Goal: Navigation & Orientation: Find specific page/section

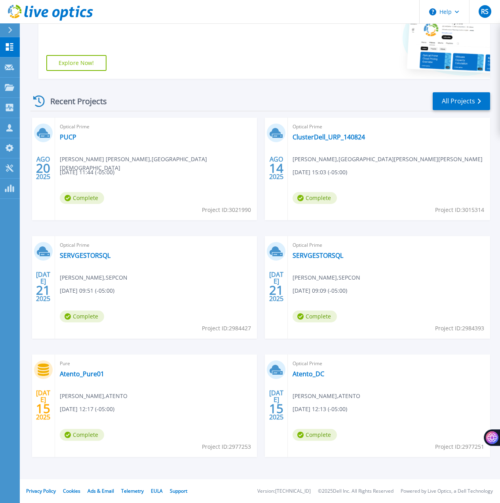
scroll to position [104, 0]
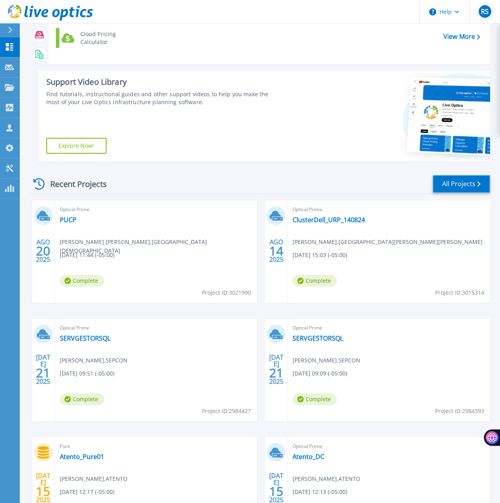
click at [444, 187] on link "All Projects" at bounding box center [461, 184] width 57 height 18
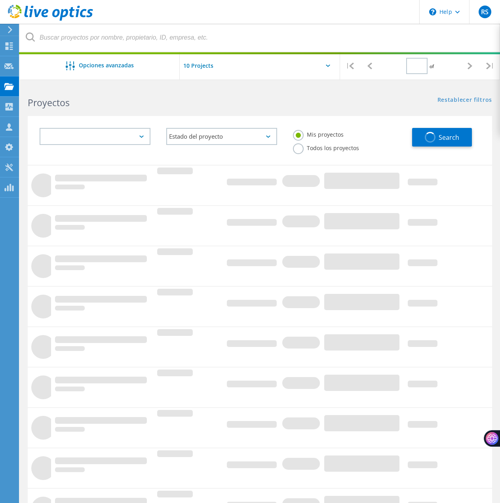
type input "2"
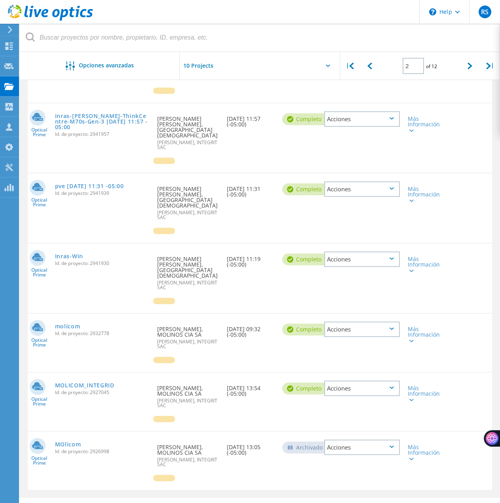
scroll to position [384, 0]
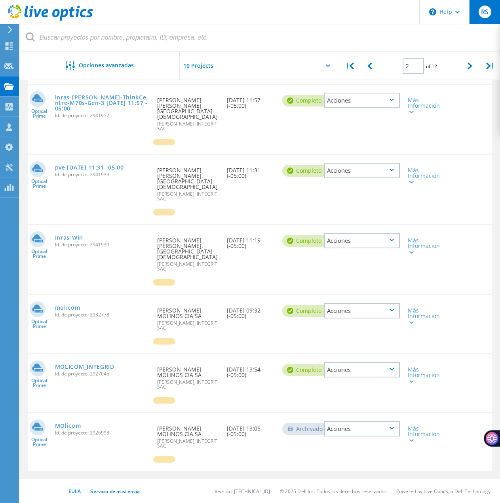
click at [486, 21] on div "RS" at bounding box center [484, 12] width 31 height 24
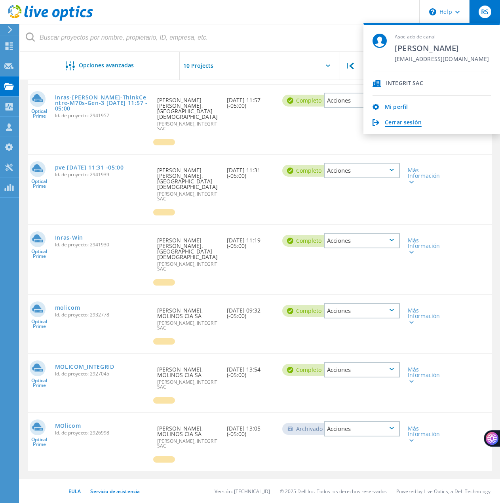
click at [403, 121] on link "Cerrar sesión" at bounding box center [403, 123] width 37 height 8
